Goal: Obtain resource: Download file/media

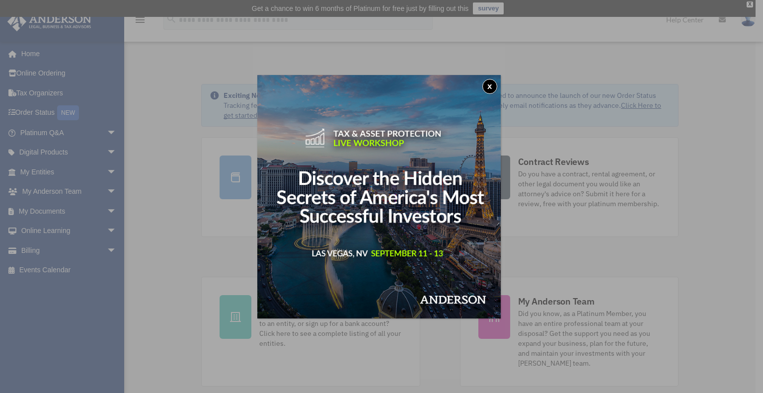
click at [497, 84] on button "x" at bounding box center [489, 86] width 15 height 15
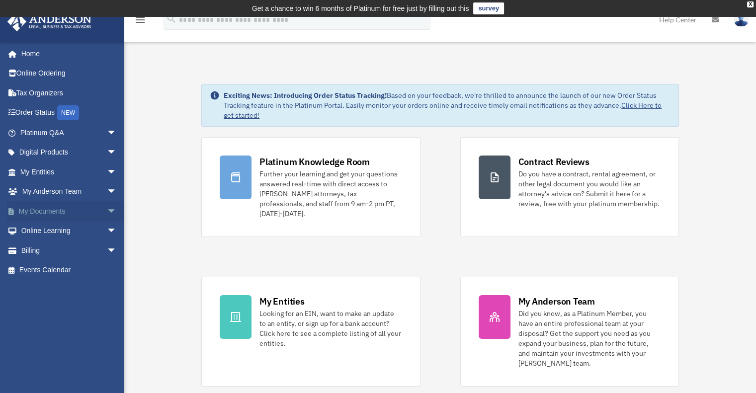
click at [45, 215] on link "My Documents arrow_drop_down" at bounding box center [69, 211] width 125 height 20
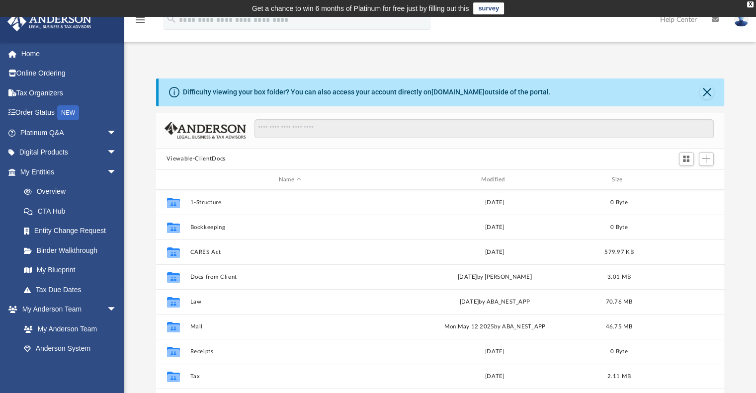
scroll to position [218, 560]
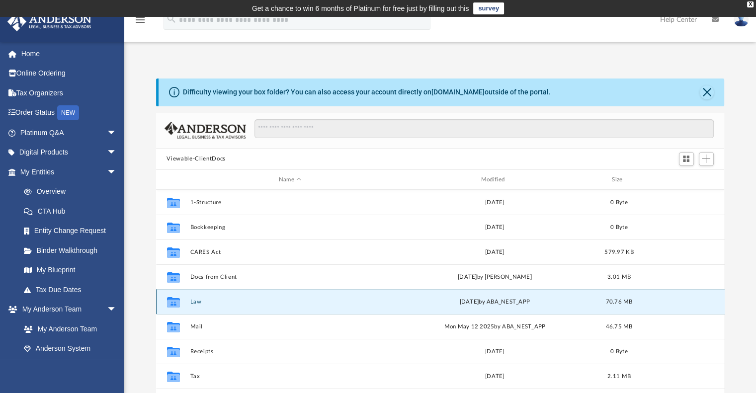
click at [193, 302] on button "Law" at bounding box center [290, 302] width 200 height 6
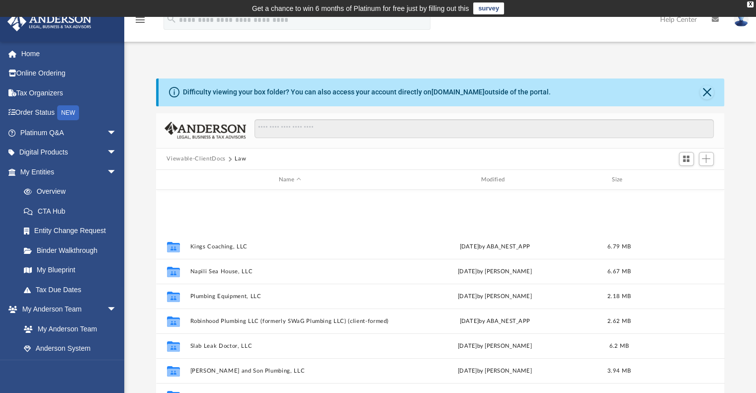
scroll to position [266, 0]
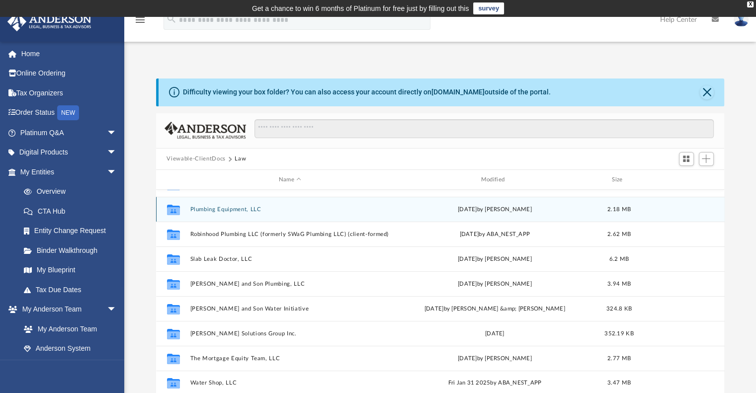
click at [228, 211] on button "Plumbing Equipment, LLC" at bounding box center [290, 209] width 200 height 6
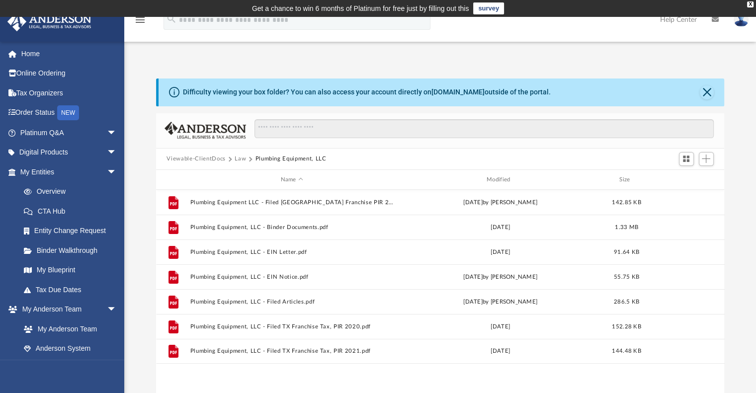
scroll to position [0, 0]
click at [494, 181] on div "Modified" at bounding box center [500, 179] width 204 height 9
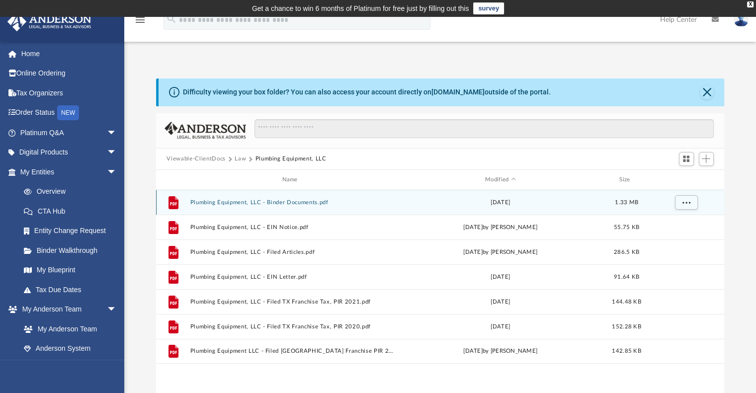
click at [195, 199] on button "Plumbing Equipment, LLC - Binder Documents.pdf" at bounding box center [292, 202] width 204 height 6
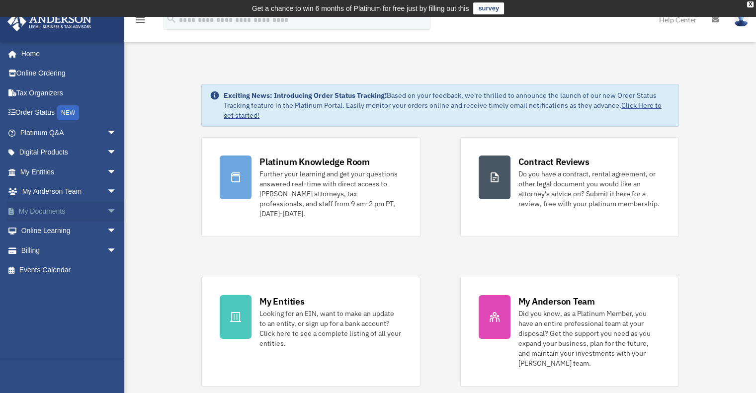
click at [39, 206] on link "My Documents arrow_drop_down" at bounding box center [69, 211] width 125 height 20
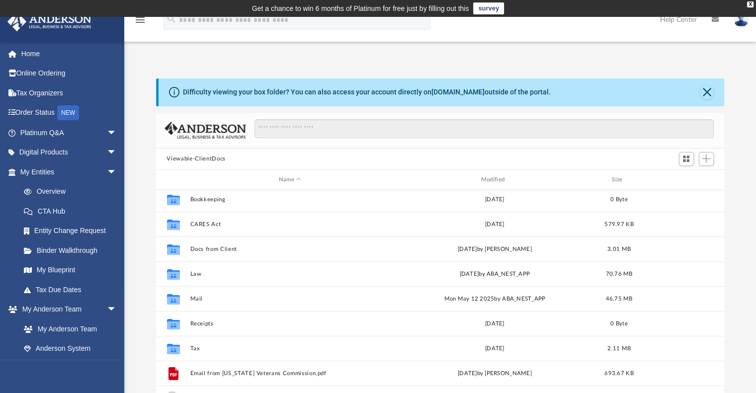
scroll to position [42, 0]
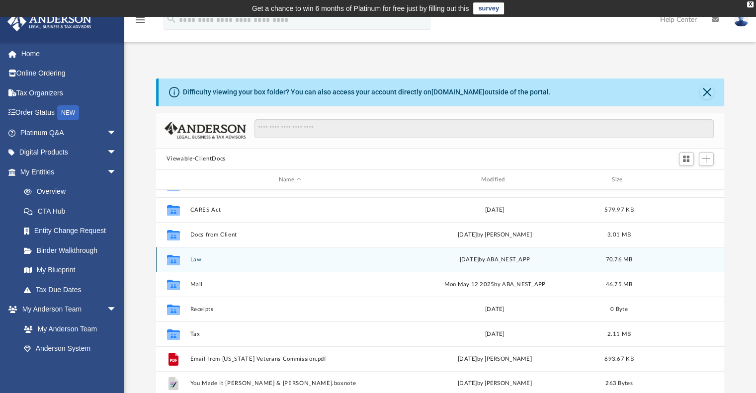
click at [200, 258] on button "Law" at bounding box center [290, 259] width 200 height 6
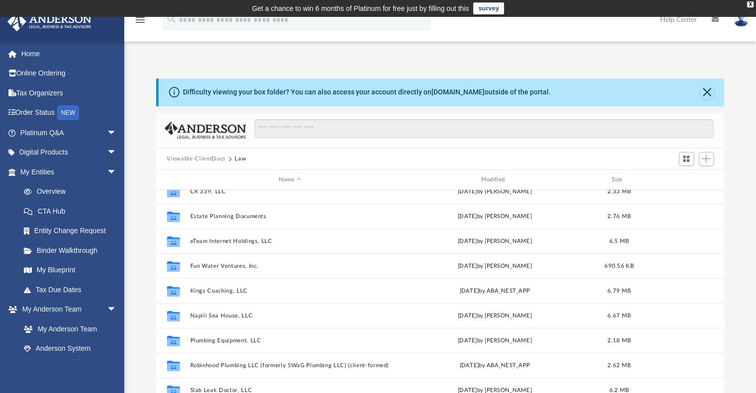
scroll to position [149, 0]
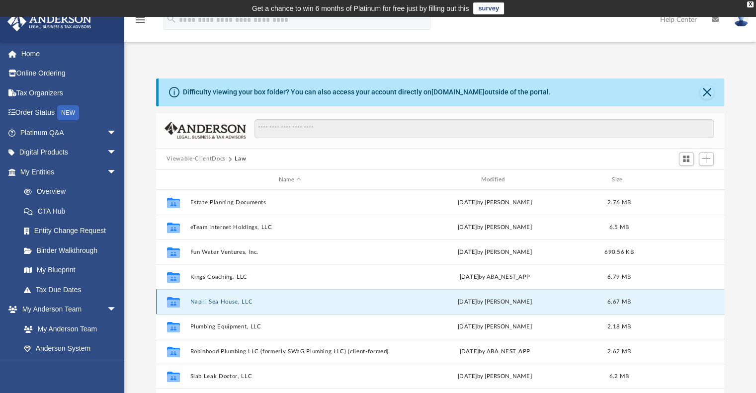
click at [228, 301] on button "Napili Sea House, LLC" at bounding box center [290, 302] width 200 height 6
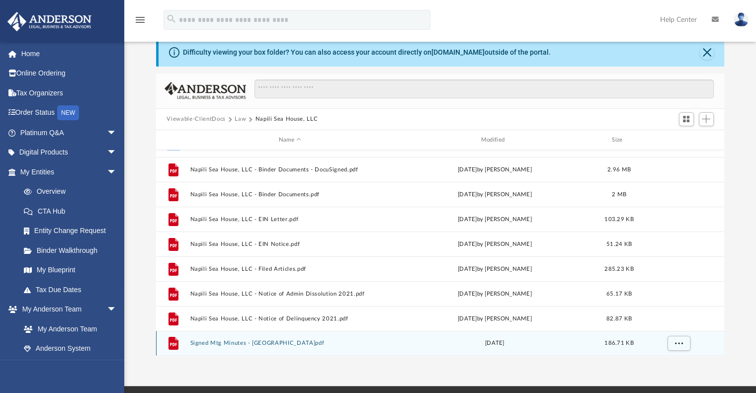
scroll to position [99, 0]
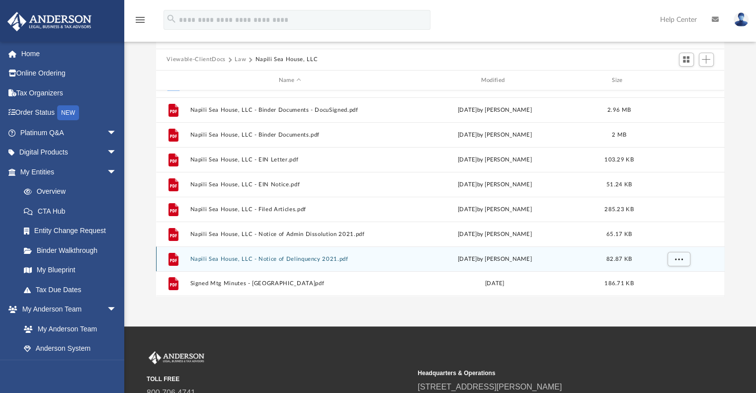
click at [285, 258] on button "Napili Sea House, LLC - Notice of Delinquency 2021.pdf" at bounding box center [290, 259] width 200 height 6
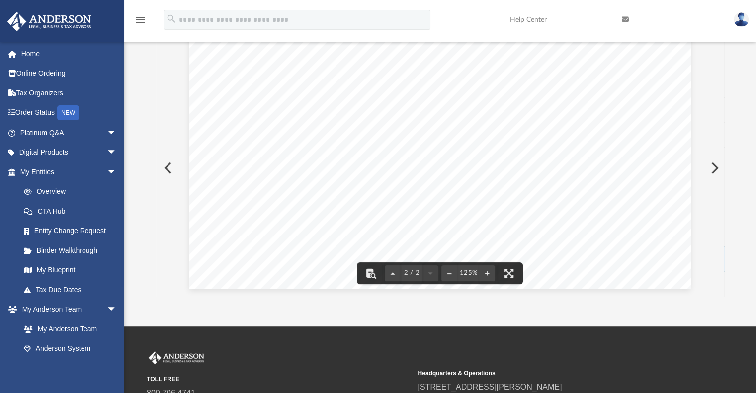
scroll to position [211, 0]
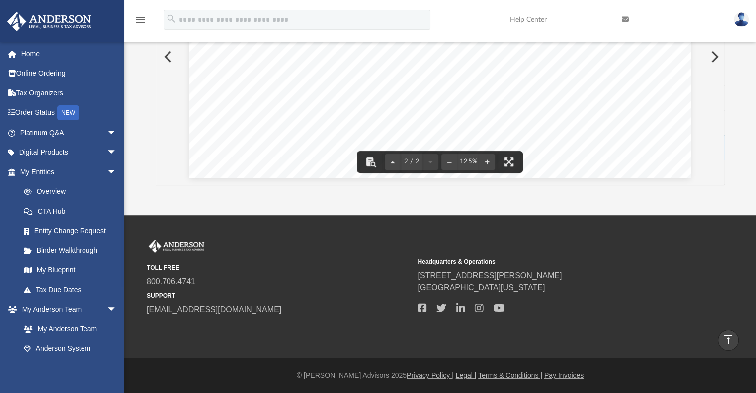
click at [159, 57] on button "Preview" at bounding box center [167, 57] width 22 height 28
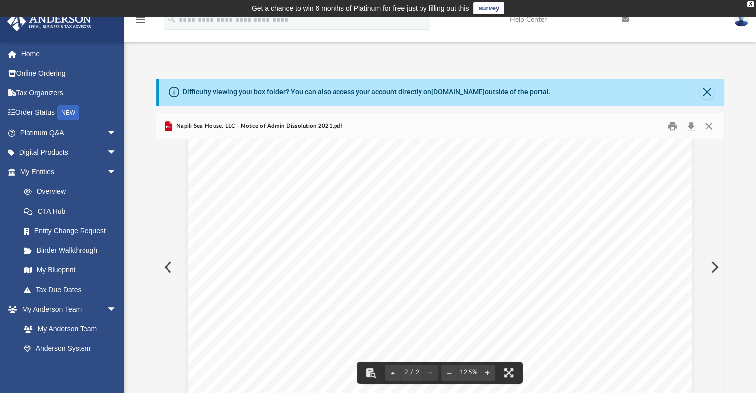
scroll to position [620, 0]
click at [706, 123] on button "Close" at bounding box center [709, 125] width 18 height 15
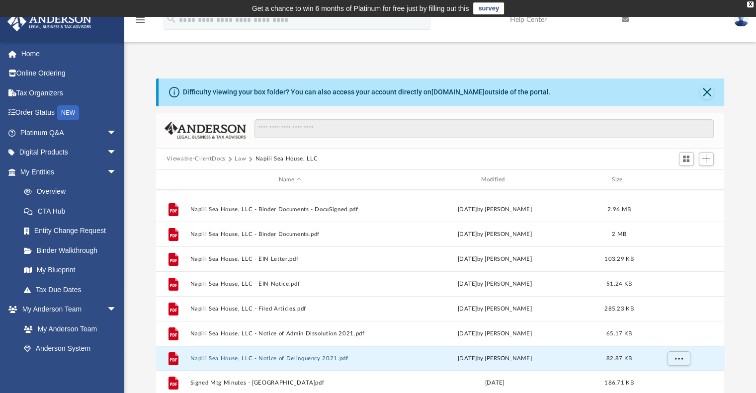
click at [239, 157] on button "Law" at bounding box center [240, 159] width 11 height 9
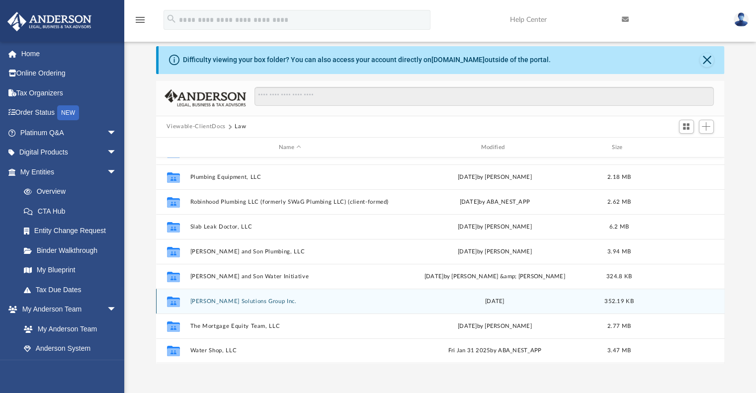
scroll to position [50, 0]
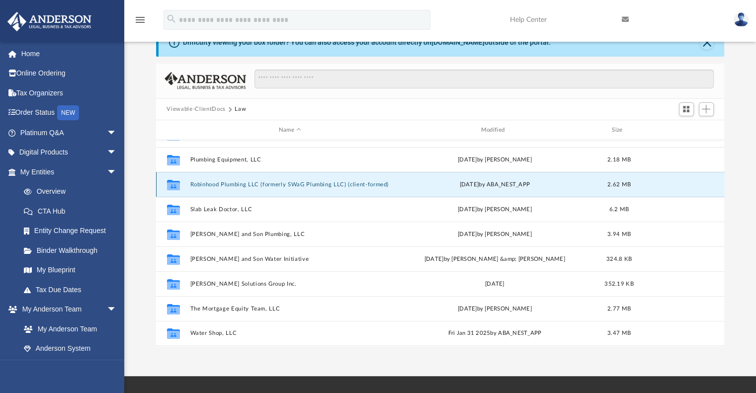
click at [201, 186] on button "Robinhood Plumbing LLC (formerly SWaG Plumbing LLC) (client-formed)" at bounding box center [290, 184] width 200 height 6
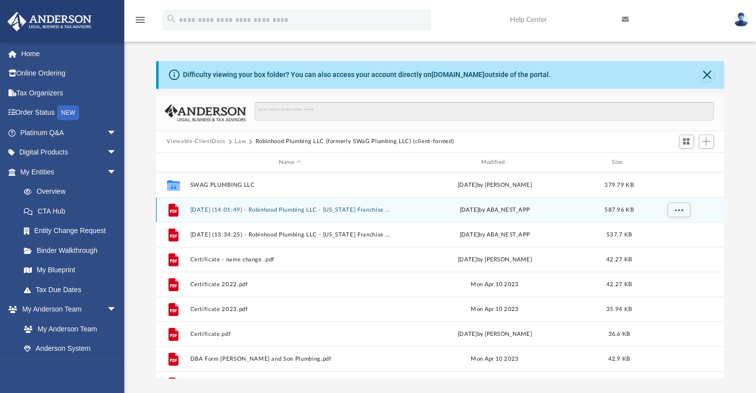
scroll to position [0, 0]
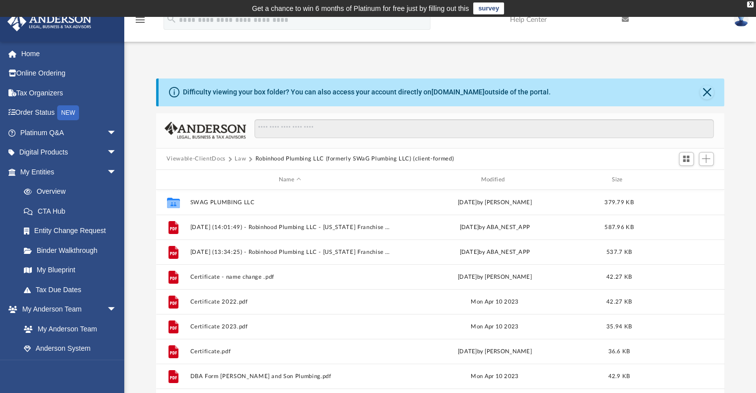
click at [238, 158] on button "Law" at bounding box center [240, 159] width 11 height 9
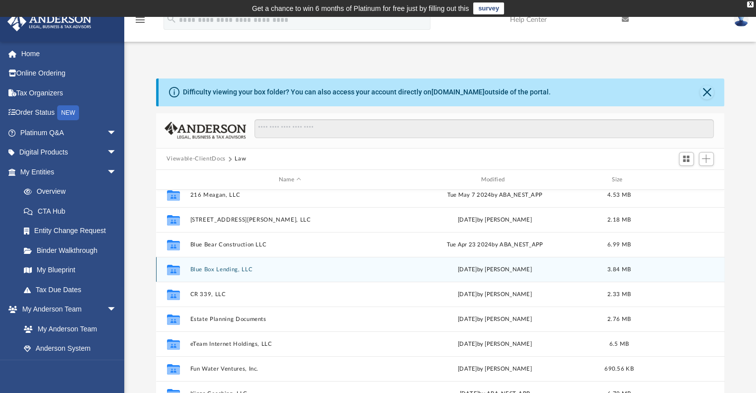
scroll to position [50, 0]
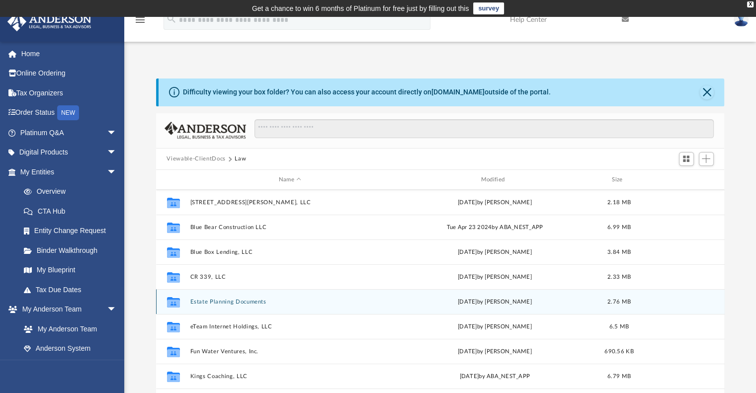
click at [252, 299] on button "Estate Planning Documents" at bounding box center [290, 302] width 200 height 6
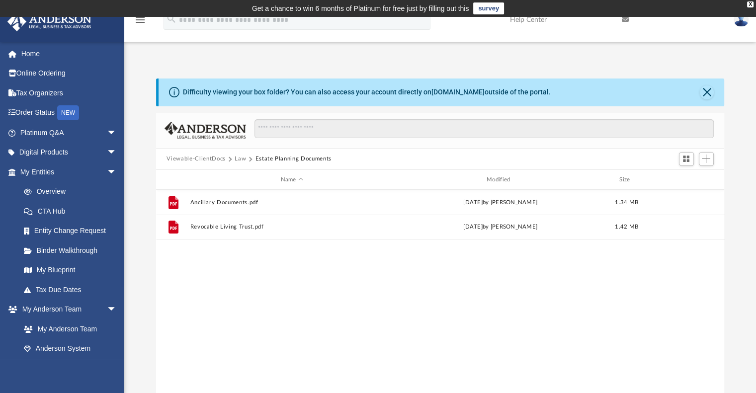
scroll to position [0, 0]
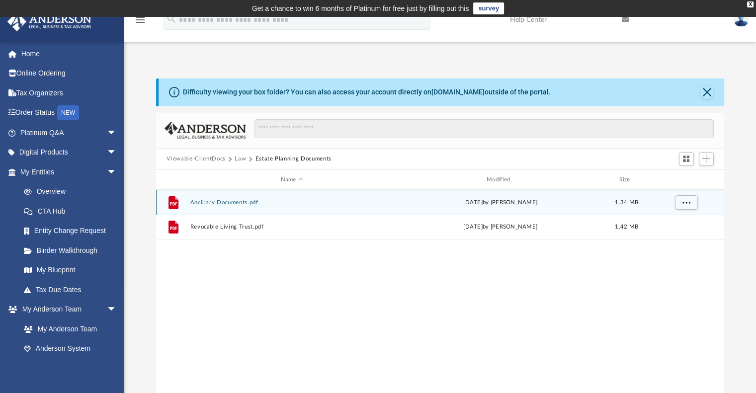
click at [221, 202] on button "Ancillary Documents.pdf" at bounding box center [292, 202] width 204 height 6
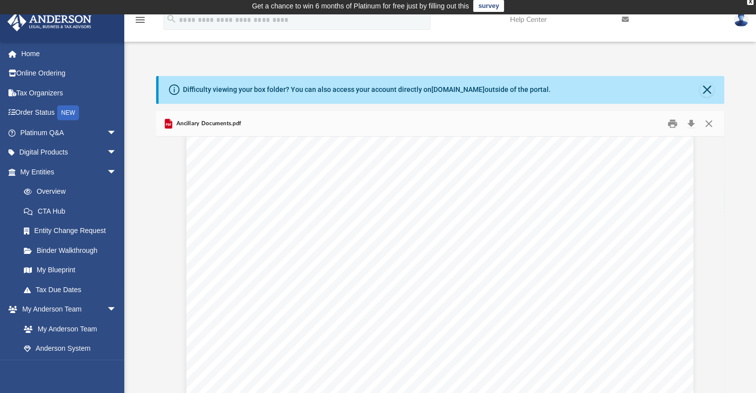
scroll to position [2683, 0]
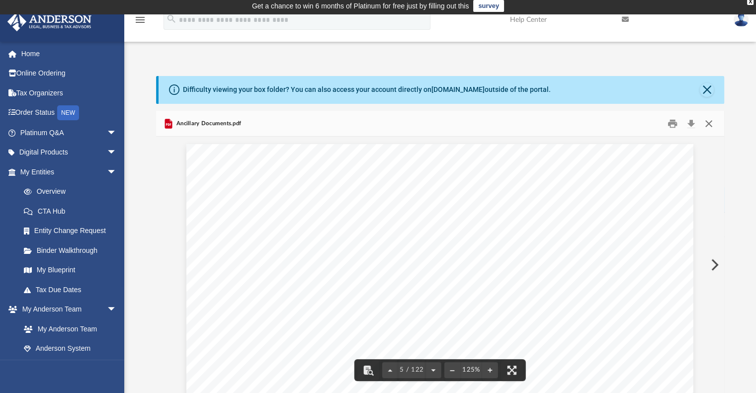
click at [711, 121] on button "Close" at bounding box center [709, 123] width 18 height 15
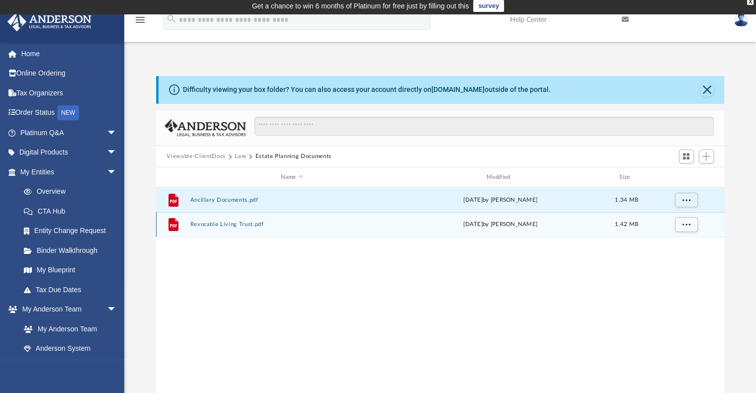
click at [196, 224] on button "Revocable Living Trust.pdf" at bounding box center [292, 225] width 204 height 6
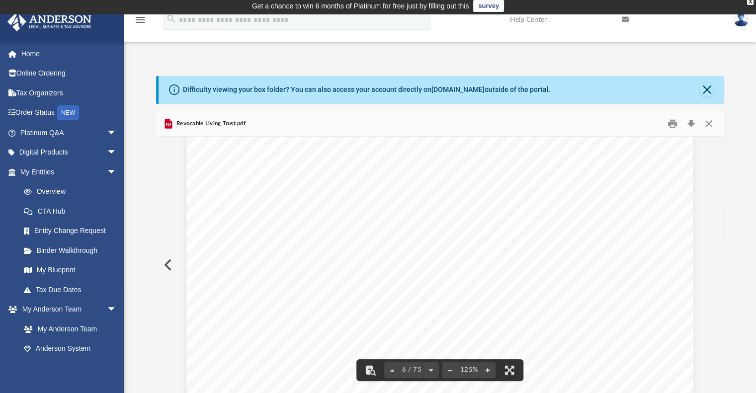
scroll to position [4199, 0]
click at [711, 120] on button "Close" at bounding box center [709, 123] width 18 height 15
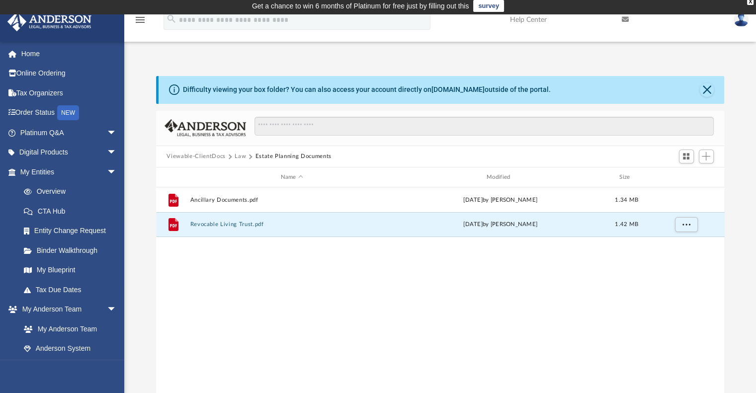
click at [239, 155] on button "Law" at bounding box center [240, 156] width 11 height 9
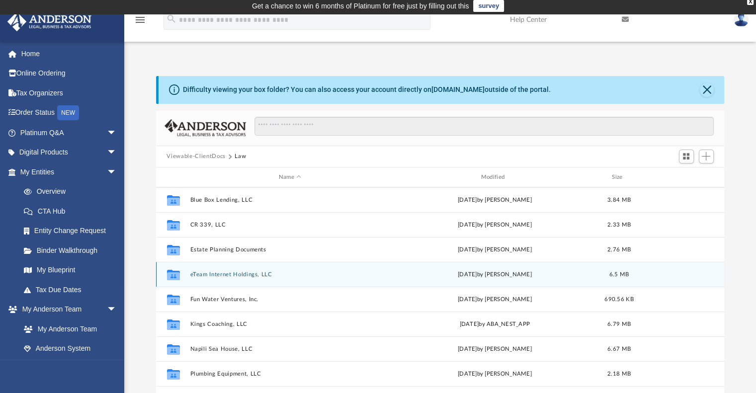
scroll to position [149, 0]
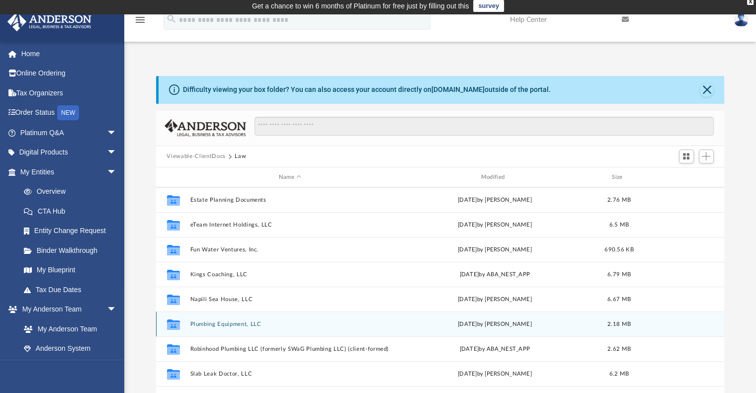
click at [199, 323] on button "Plumbing Equipment, LLC" at bounding box center [290, 324] width 200 height 6
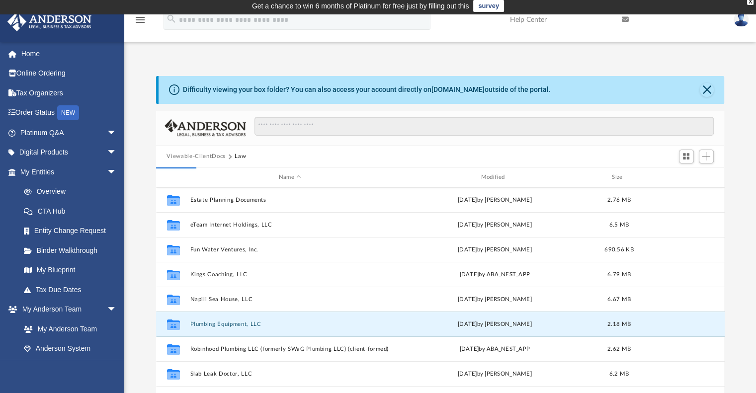
scroll to position [0, 0]
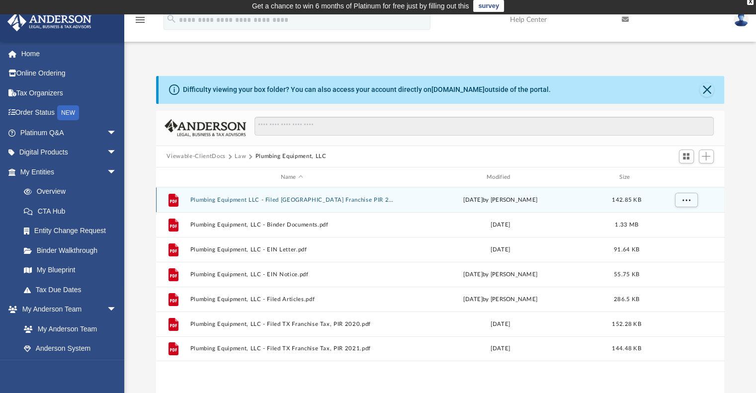
click at [244, 198] on button "Plumbing Equipment LLC - Filed [GEOGRAPHIC_DATA] Franchise PIR 2022.pdf" at bounding box center [292, 200] width 204 height 6
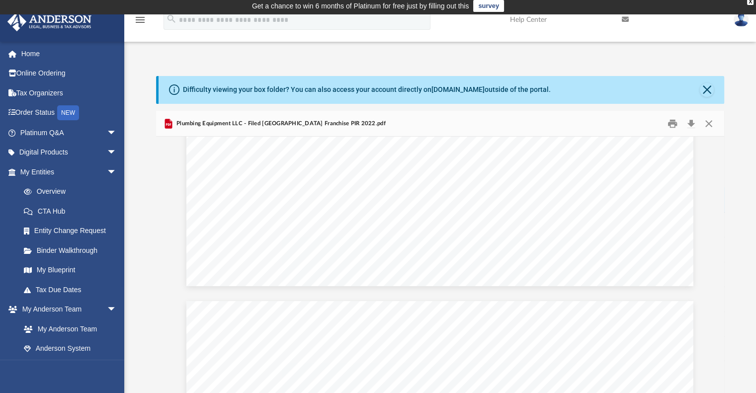
scroll to position [497, 0]
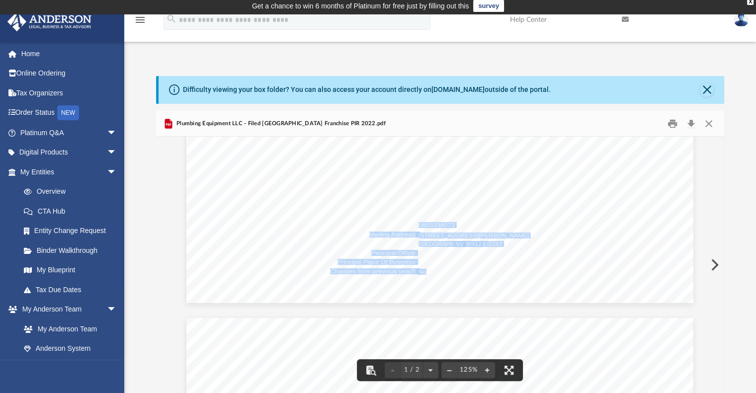
drag, startPoint x: 416, startPoint y: 223, endPoint x: 455, endPoint y: 226, distance: 39.4
click at [431, 223] on span "0803338072" at bounding box center [436, 225] width 36 height 5
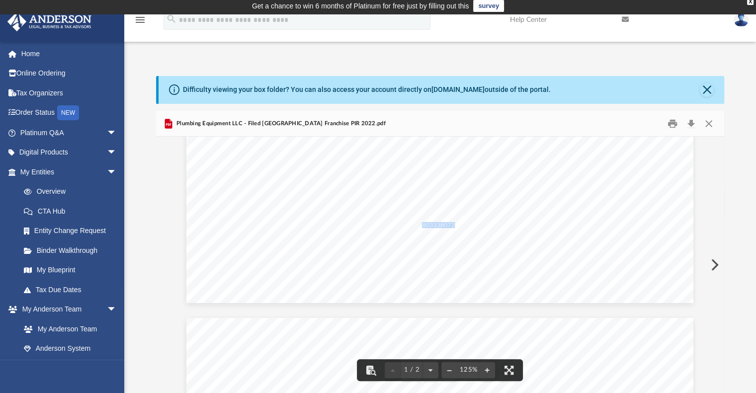
drag, startPoint x: 416, startPoint y: 225, endPoint x: 449, endPoint y: 225, distance: 32.3
click at [449, 225] on span "0803338072" at bounding box center [436, 225] width 36 height 5
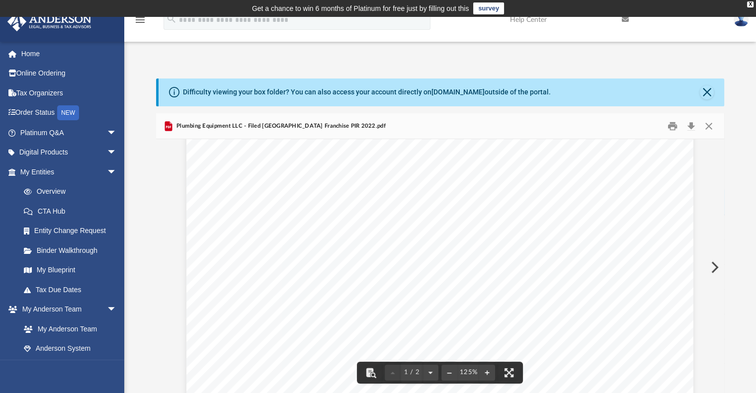
scroll to position [0, 0]
click at [711, 125] on button "Close" at bounding box center [709, 125] width 18 height 15
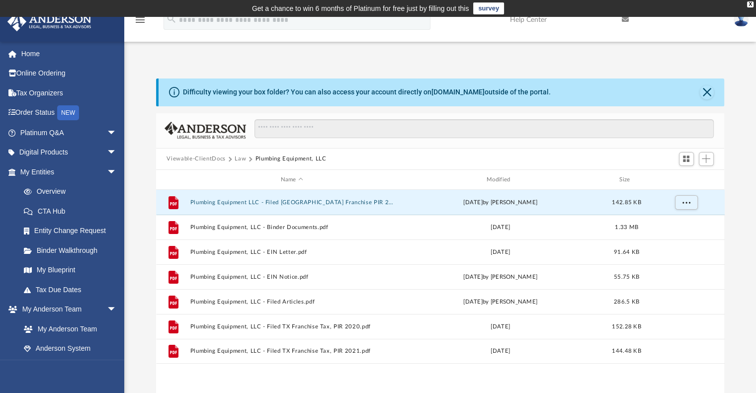
click at [235, 159] on button "Law" at bounding box center [240, 159] width 11 height 9
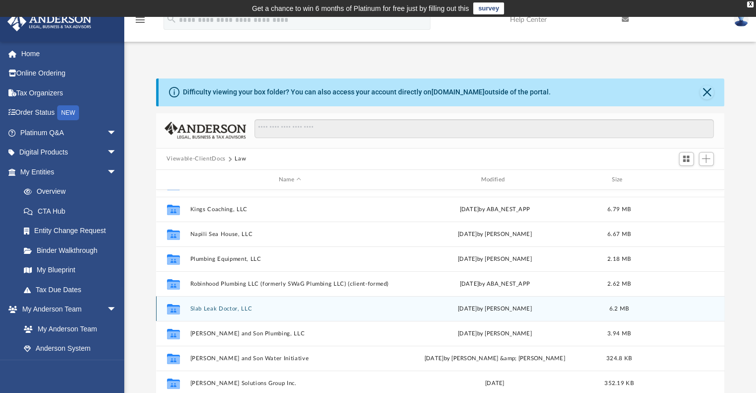
scroll to position [217, 0]
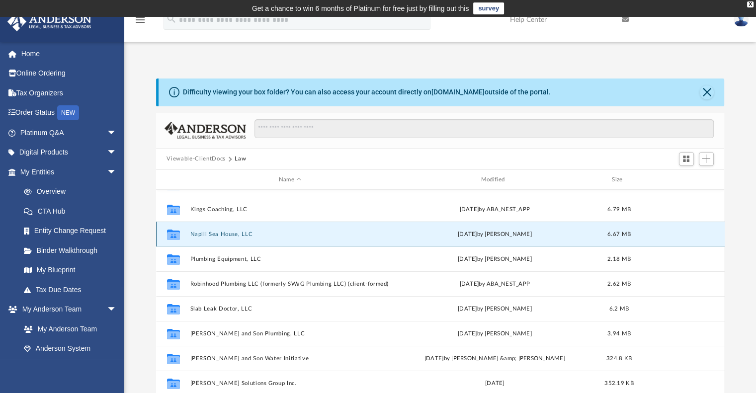
click at [218, 238] on button "Napili Sea House, LLC" at bounding box center [290, 234] width 200 height 6
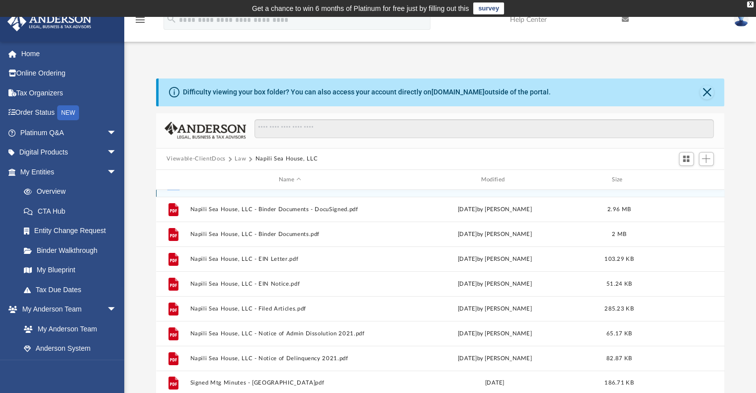
scroll to position [0, 0]
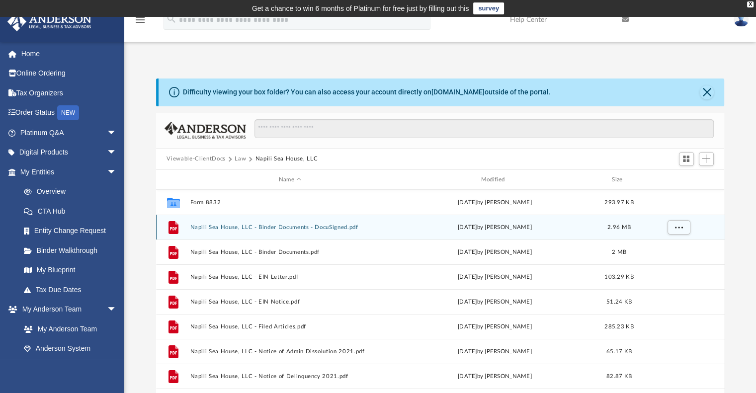
click at [239, 223] on div "File Napili Sea House, LLC - Binder Documents - DocuSigned.pdf Tue Apr 28 2020 …" at bounding box center [440, 227] width 568 height 25
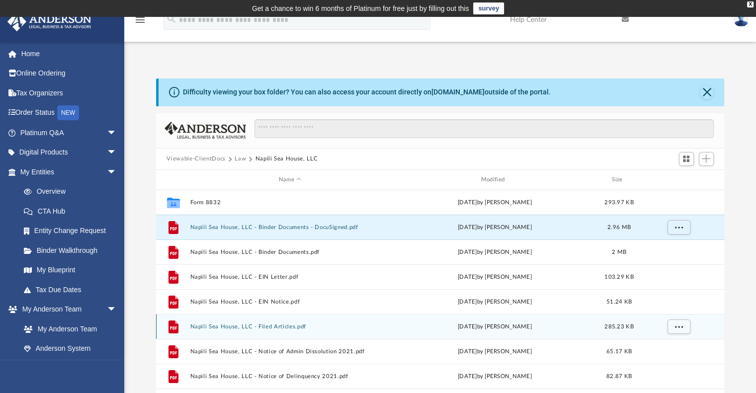
click at [239, 323] on button "Napili Sea House, LLC - Filed Articles.pdf" at bounding box center [290, 326] width 200 height 6
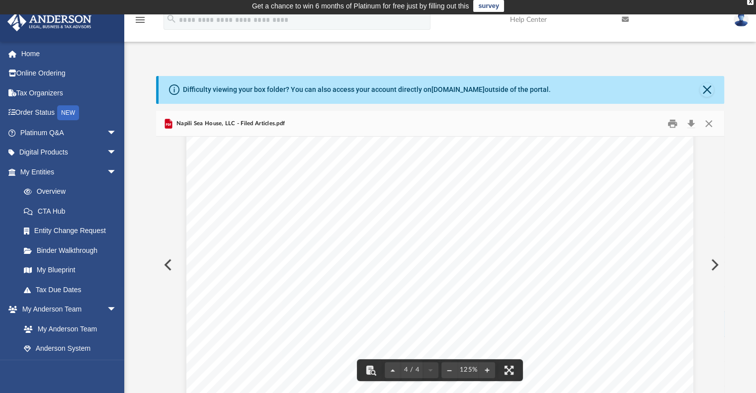
scroll to position [2426, 0]
click at [710, 120] on button "Close" at bounding box center [709, 123] width 18 height 15
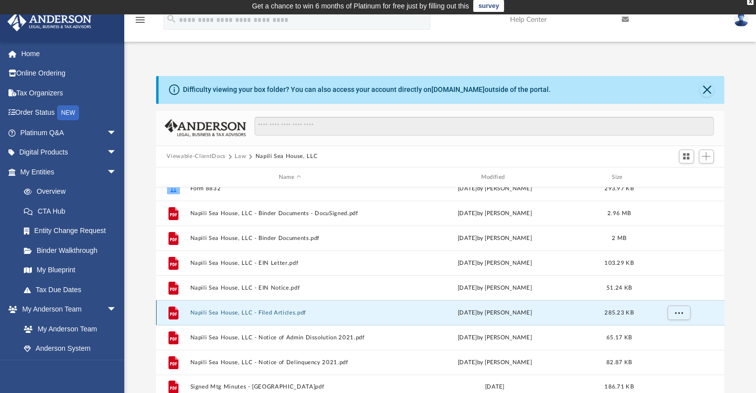
scroll to position [18, 0]
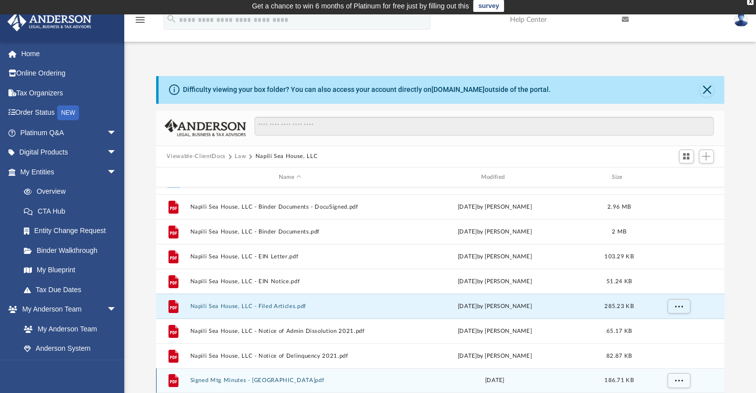
click at [248, 378] on button "Signed Mtg Minutes - Napili Sea House.pdf" at bounding box center [290, 381] width 200 height 6
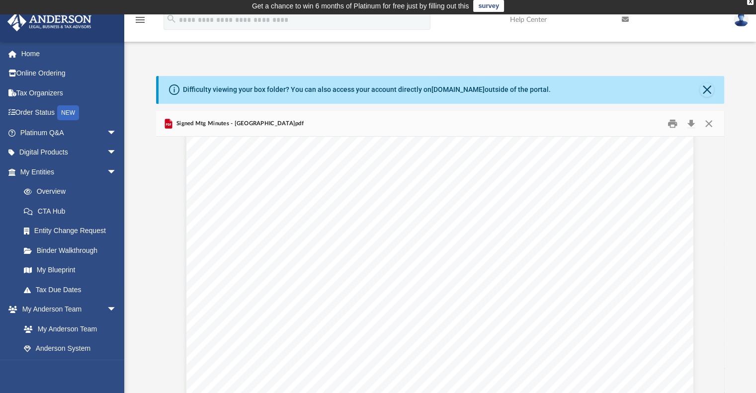
scroll to position [1383, 0]
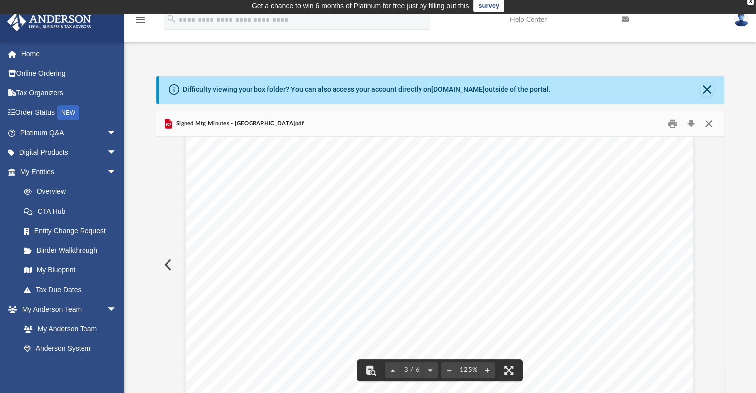
click at [708, 121] on button "Close" at bounding box center [709, 123] width 18 height 15
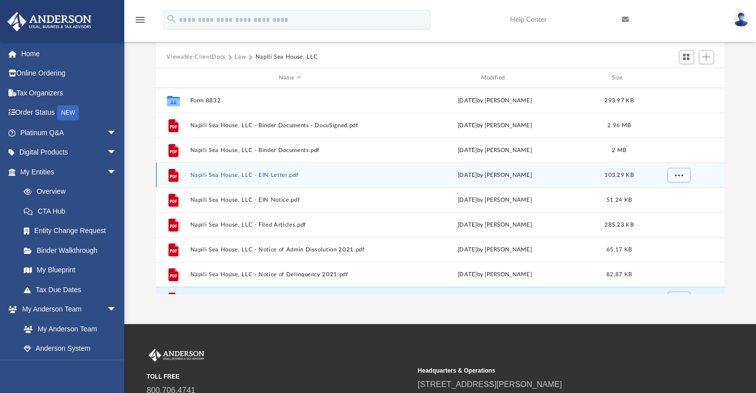
scroll to position [52, 0]
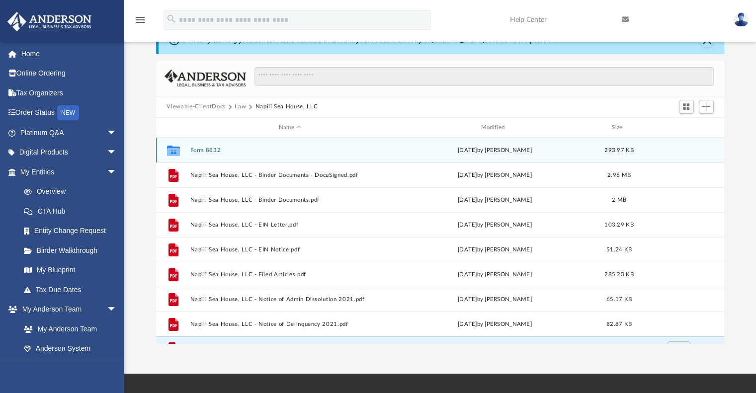
click at [199, 151] on button "Form 8832" at bounding box center [290, 150] width 200 height 6
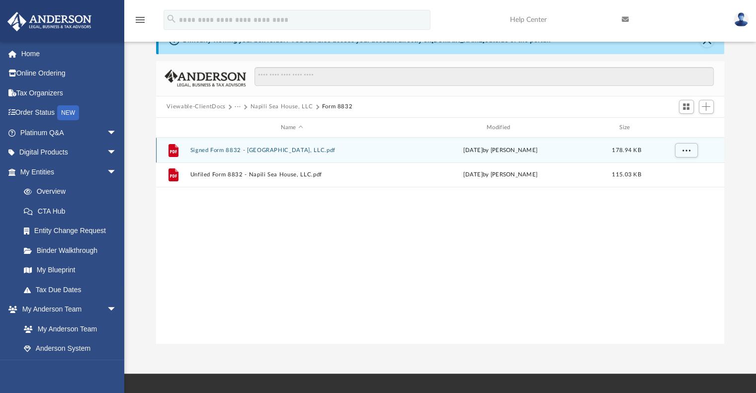
click at [284, 151] on button "Signed Form 8832 - Napili Sea House, LLC.pdf" at bounding box center [292, 150] width 204 height 6
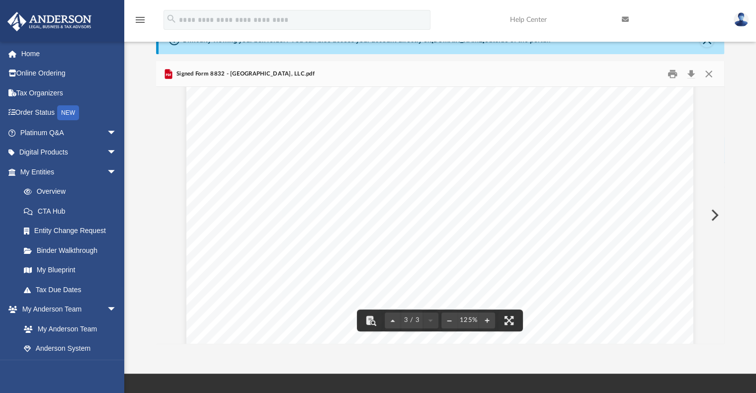
scroll to position [1755, 0]
click at [706, 75] on button "Close" at bounding box center [709, 73] width 18 height 15
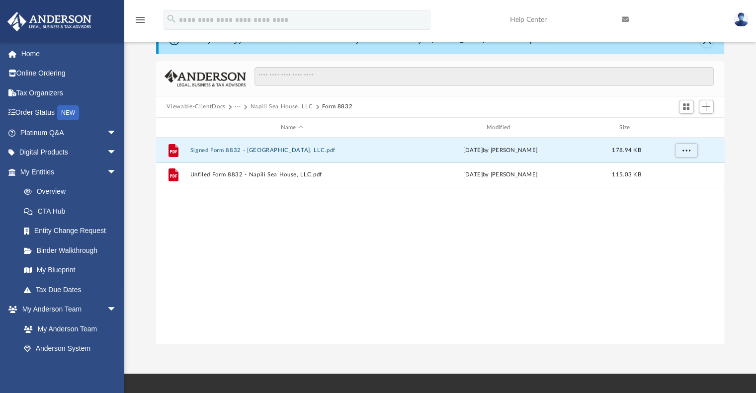
click at [258, 107] on button "Napili Sea House, LLC" at bounding box center [281, 106] width 63 height 9
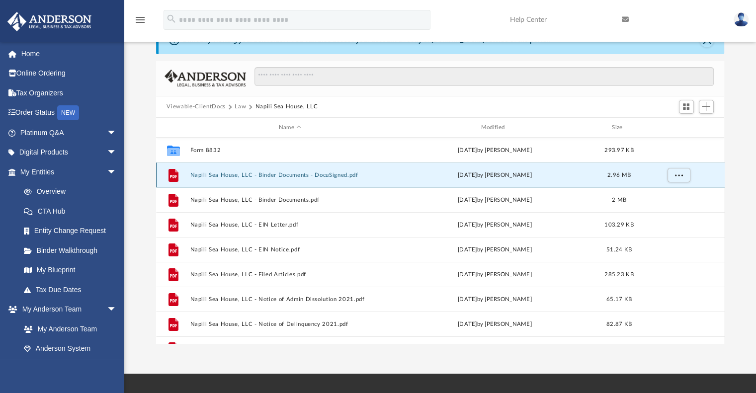
click at [264, 173] on button "Napili Sea House, LLC - Binder Documents - DocuSigned.pdf" at bounding box center [290, 175] width 200 height 6
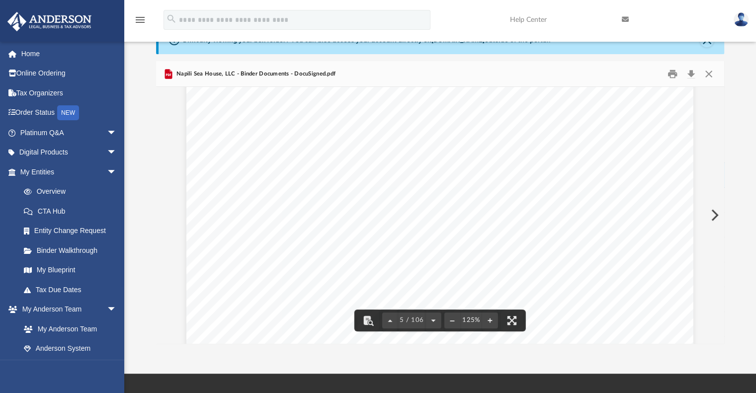
scroll to position [3130, 0]
click at [710, 73] on button "Close" at bounding box center [709, 73] width 18 height 15
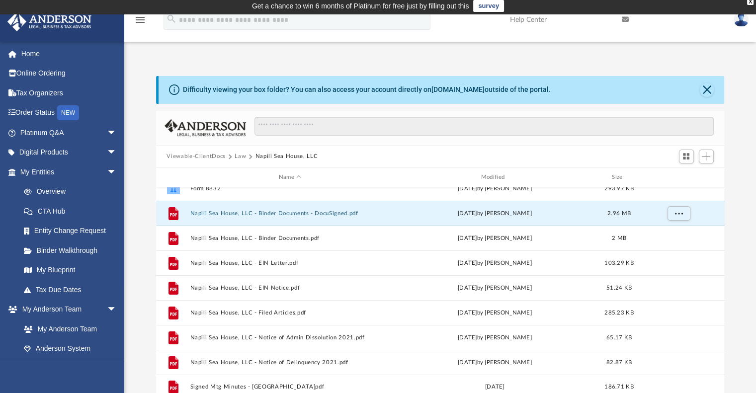
scroll to position [18, 0]
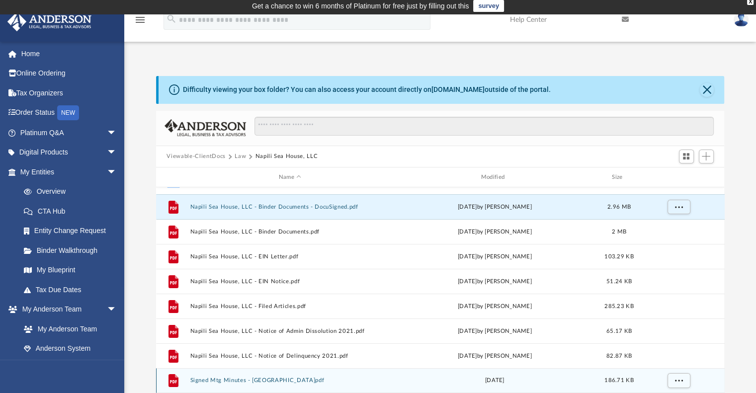
click at [264, 378] on button "Signed Mtg Minutes - Napili Sea House.pdf" at bounding box center [290, 381] width 200 height 6
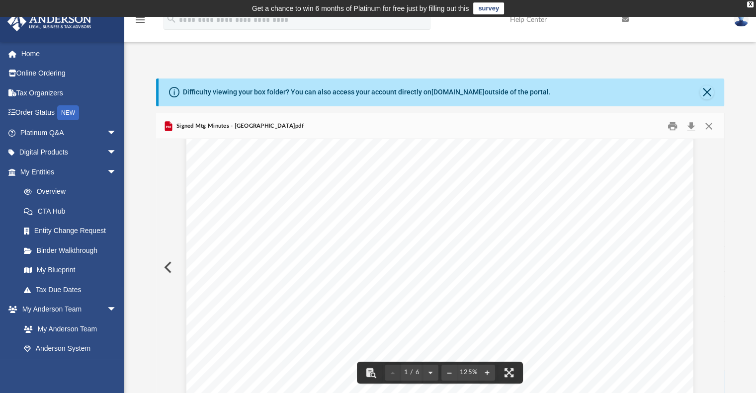
scroll to position [0, 0]
click at [711, 123] on button "Close" at bounding box center [709, 125] width 18 height 15
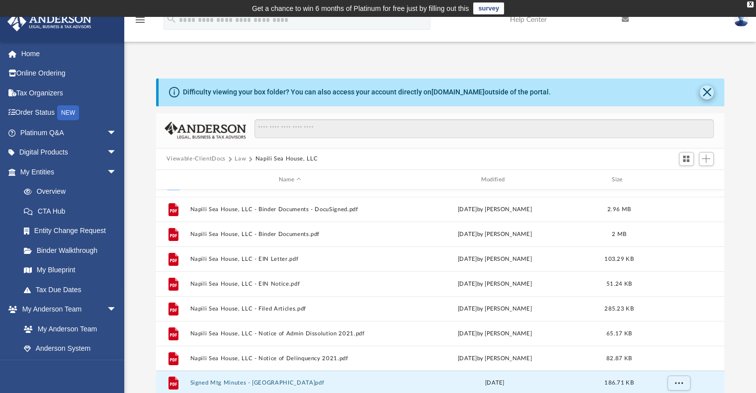
scroll to position [2, 0]
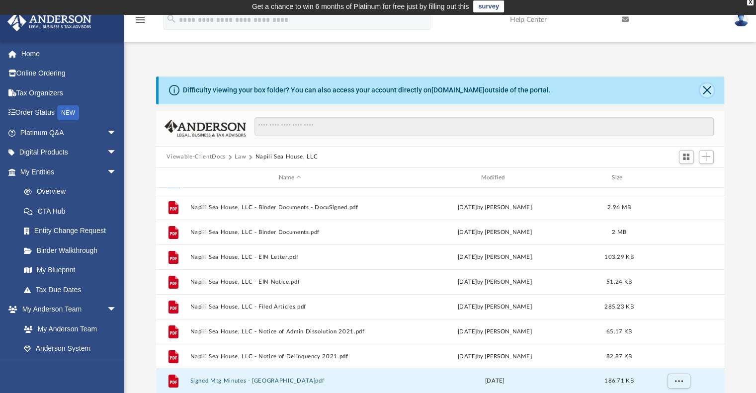
click at [706, 92] on button "Close" at bounding box center [707, 90] width 14 height 14
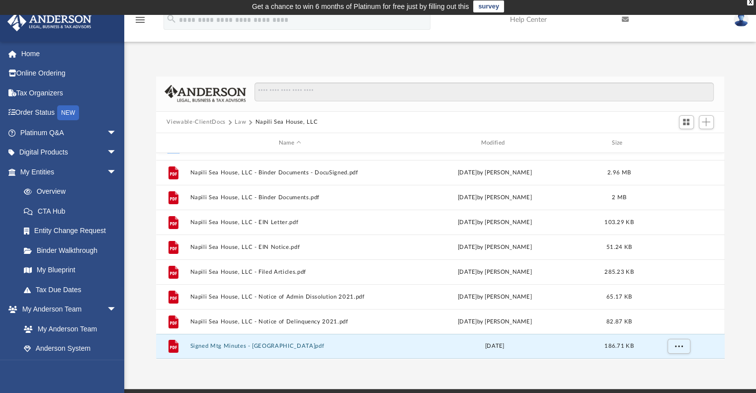
click at [236, 118] on button "Law" at bounding box center [240, 122] width 11 height 9
